Goal: Transaction & Acquisition: Register for event/course

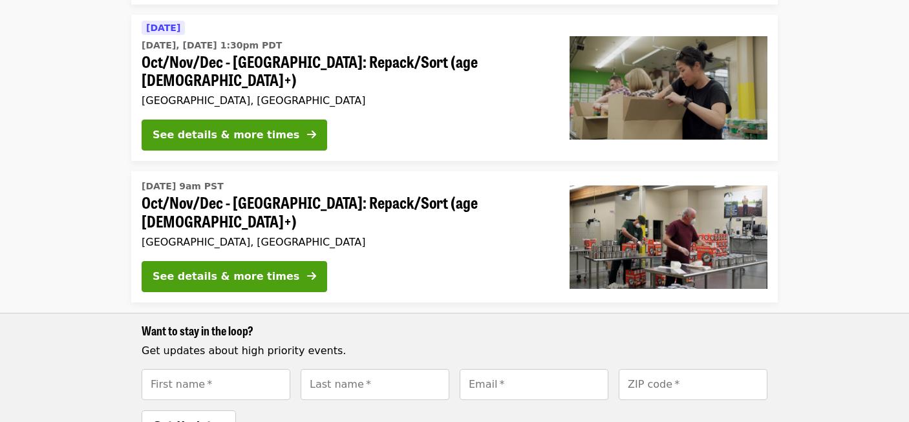
scroll to position [292, 0]
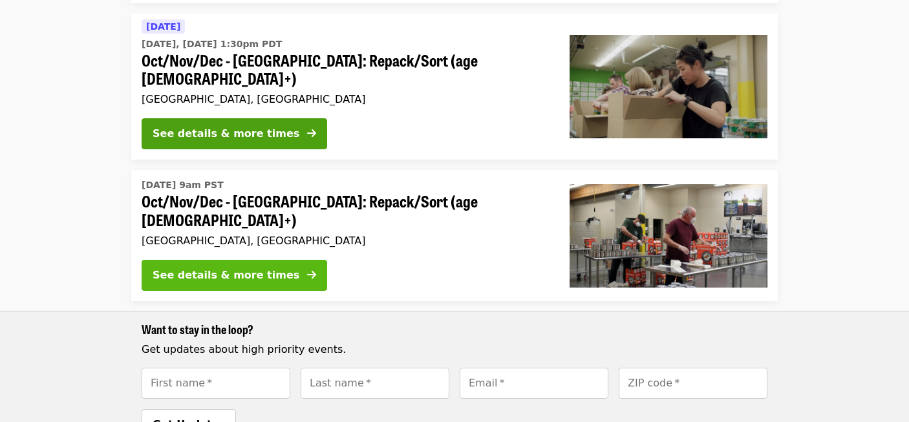
click at [268, 260] on button "See details & more times" at bounding box center [235, 275] width 186 height 31
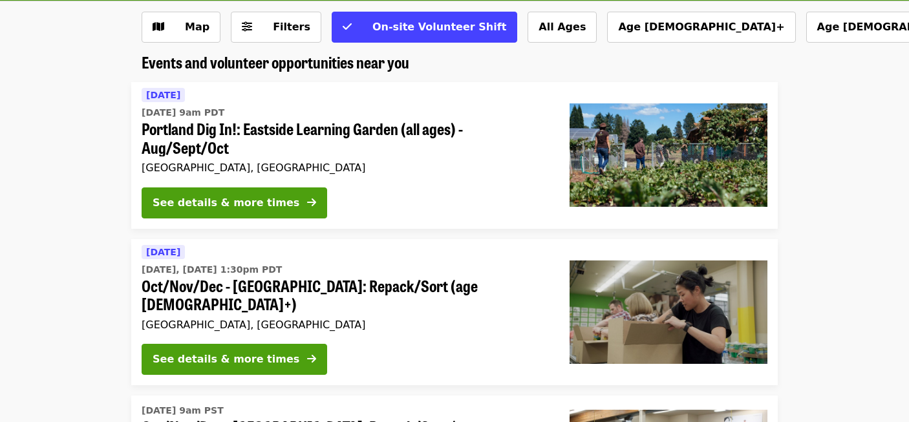
scroll to position [30, 0]
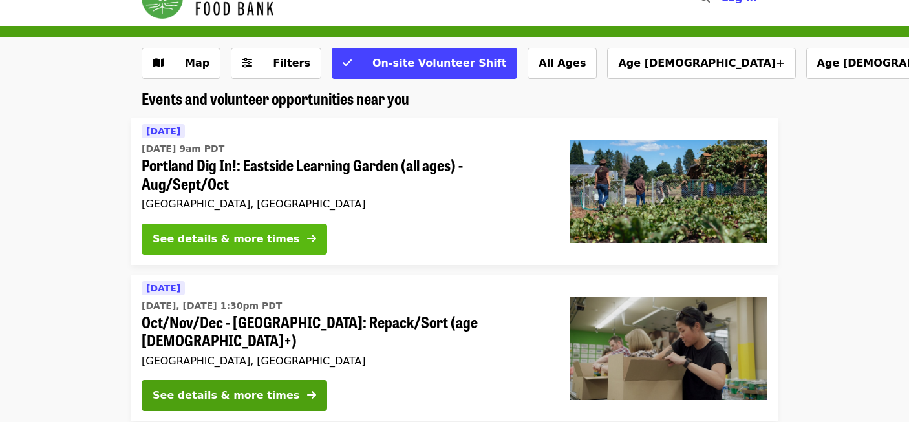
click at [170, 233] on div "See details & more times" at bounding box center [226, 239] width 147 height 16
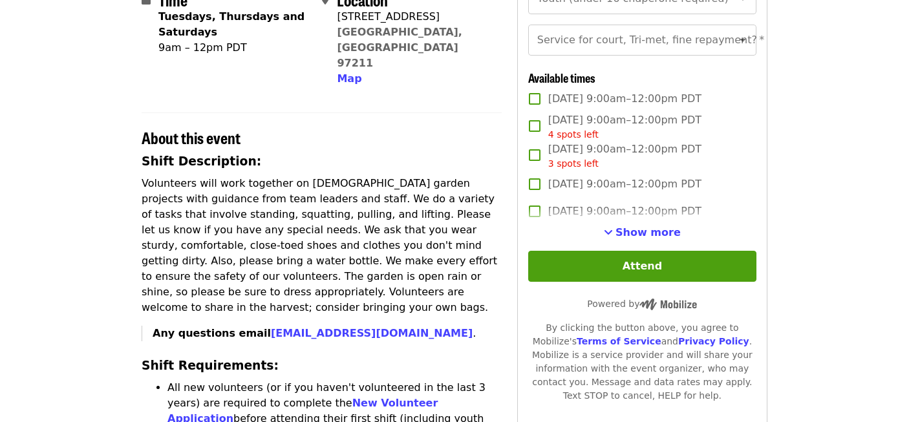
scroll to position [339, 0]
